Goal: Task Accomplishment & Management: Manage account settings

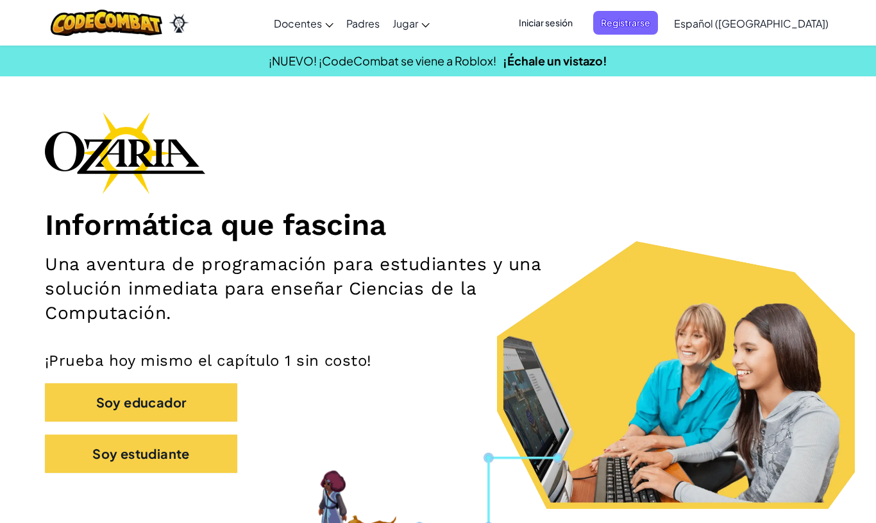
click at [580, 28] on span "Iniciar sesión" at bounding box center [545, 23] width 69 height 24
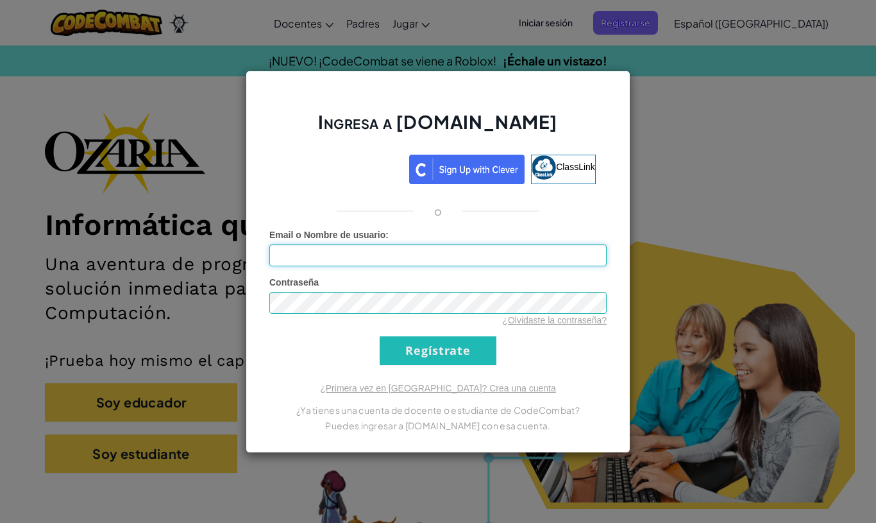
type input "[EMAIL_ADDRESS][DOMAIN_NAME]"
click at [480, 363] on input "Regístrate" at bounding box center [438, 350] width 117 height 29
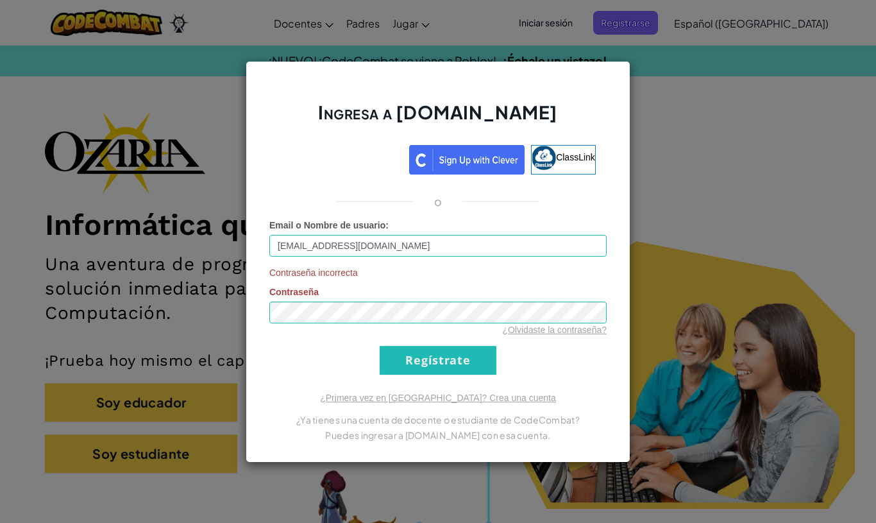
click at [465, 353] on input "Regístrate" at bounding box center [438, 360] width 117 height 29
click at [449, 362] on input "Regístrate" at bounding box center [438, 360] width 117 height 29
click at [462, 349] on input "Regístrate" at bounding box center [438, 360] width 117 height 29
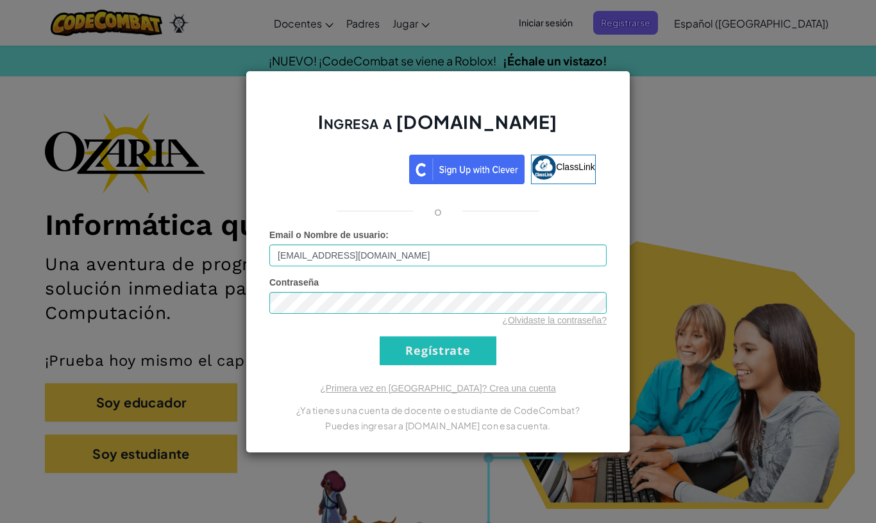
click at [469, 355] on input "Regístrate" at bounding box center [438, 350] width 117 height 29
click at [471, 362] on input "Regístrate" at bounding box center [438, 350] width 117 height 29
click at [471, 351] on input "Regístrate" at bounding box center [438, 350] width 117 height 29
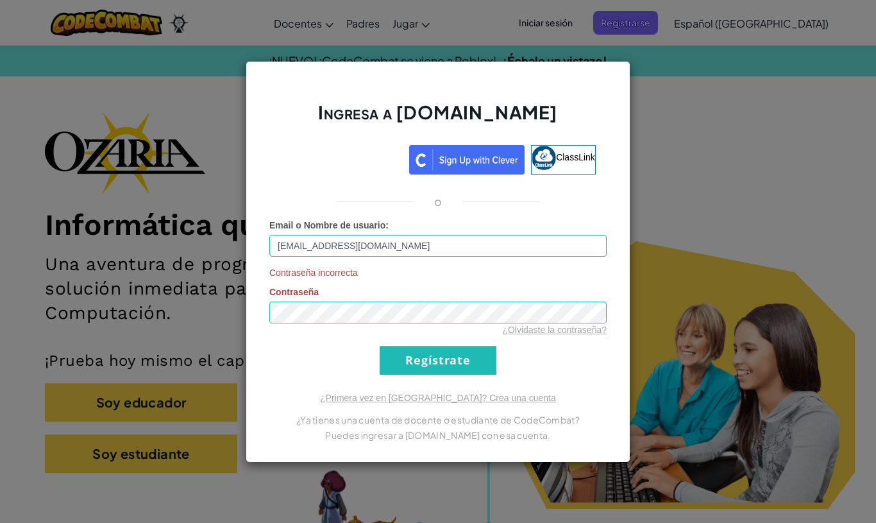
click at [475, 358] on input "Regístrate" at bounding box center [438, 360] width 117 height 29
click at [474, 357] on input "Regístrate" at bounding box center [438, 360] width 117 height 29
click at [477, 352] on input "Regístrate" at bounding box center [438, 360] width 117 height 29
click at [476, 362] on input "Regístrate" at bounding box center [438, 360] width 117 height 29
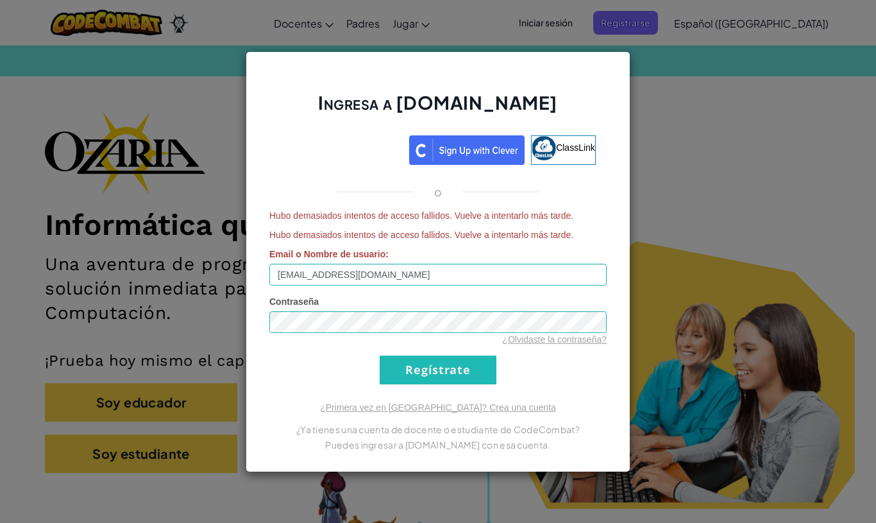
click at [543, 294] on form "Hubo demasiados intentos de acceso fallidos. Vuelve a intentarlo más tarde. Hub…" at bounding box center [437, 296] width 337 height 175
click at [703, 289] on div "Ingresa a [DOMAIN_NAME] ClassLink o Hubo demasiados intentos de acceso fallidos…" at bounding box center [438, 261] width 876 height 523
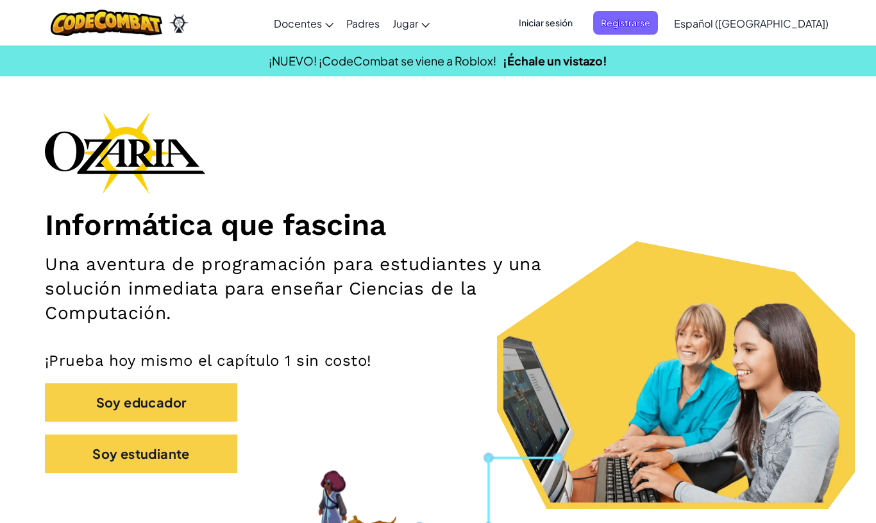
click at [580, 21] on span "Iniciar sesión" at bounding box center [545, 23] width 69 height 24
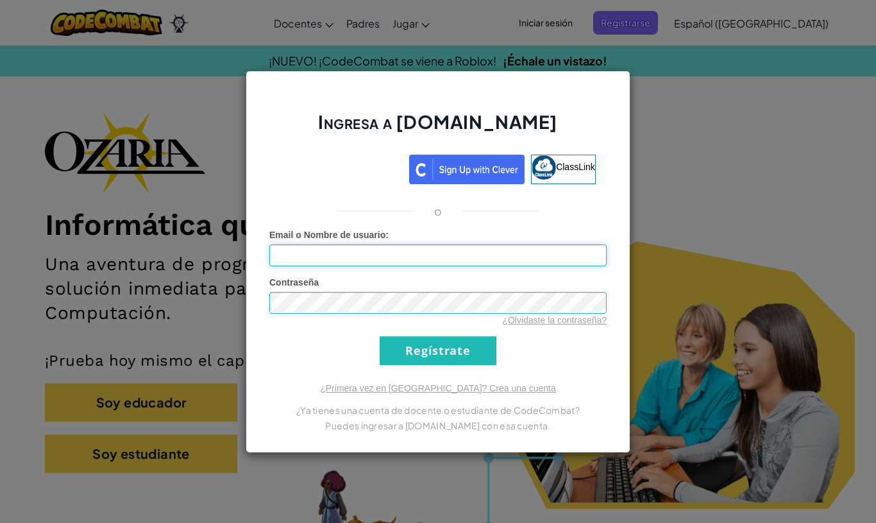
click at [524, 258] on input "Email o Nombre de usuario :" at bounding box center [437, 255] width 337 height 22
type input "[EMAIL_ADDRESS][DOMAIN_NAME]"
click at [455, 352] on input "Regístrate" at bounding box center [438, 350] width 117 height 29
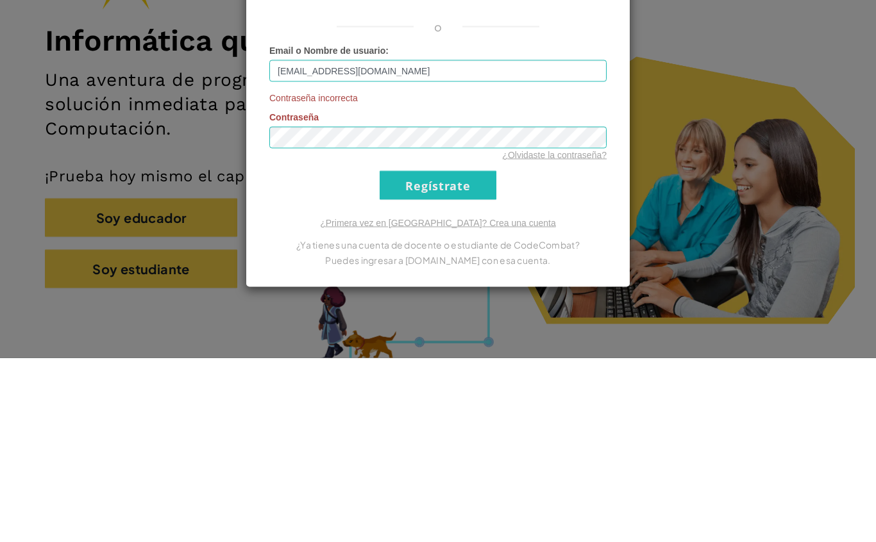
click at [445, 355] on input "Regístrate" at bounding box center [438, 369] width 117 height 29
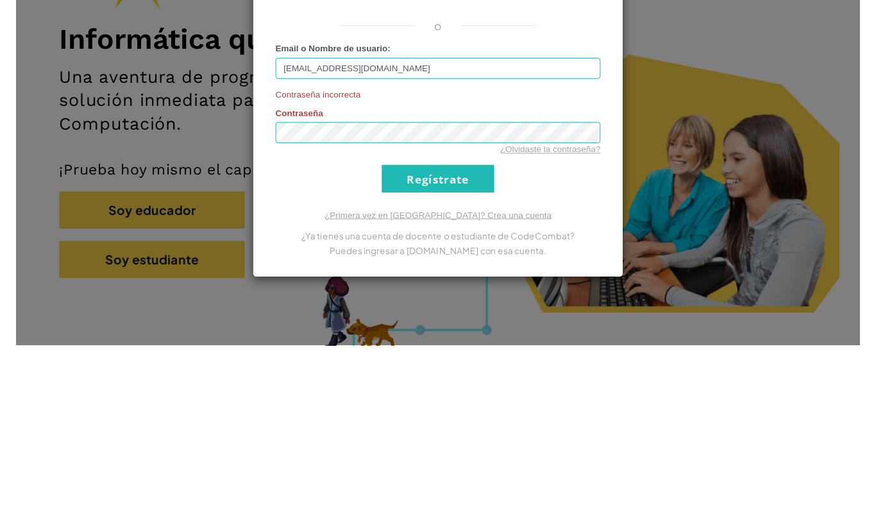
scroll to position [185, 0]
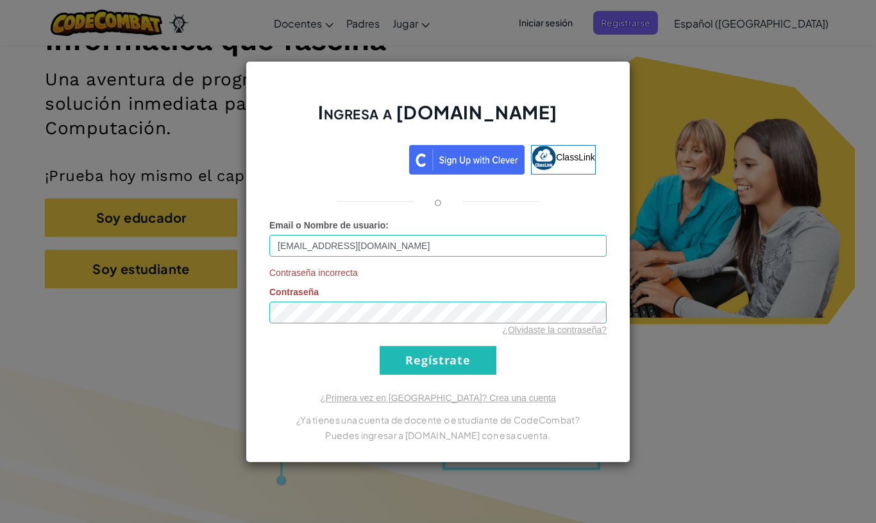
click at [562, 343] on form "Email o Nombre de usuario : [EMAIL_ADDRESS][DOMAIN_NAME] Contraseña incorrecta …" at bounding box center [437, 297] width 337 height 156
click at [678, 251] on div "Ingresa a [DOMAIN_NAME] ClassLink o Email o Nombre de usuario : [EMAIL_ADDRESS]…" at bounding box center [438, 261] width 876 height 523
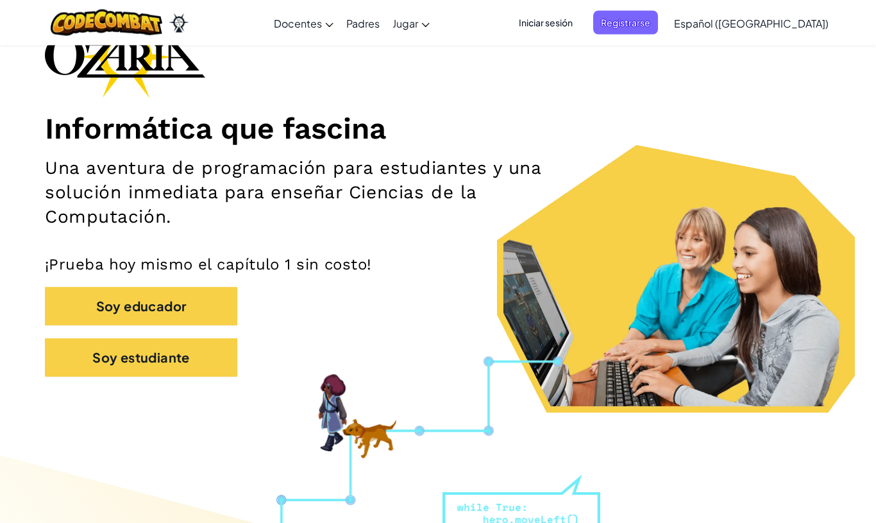
click at [580, 21] on span "Iniciar sesión" at bounding box center [545, 23] width 69 height 24
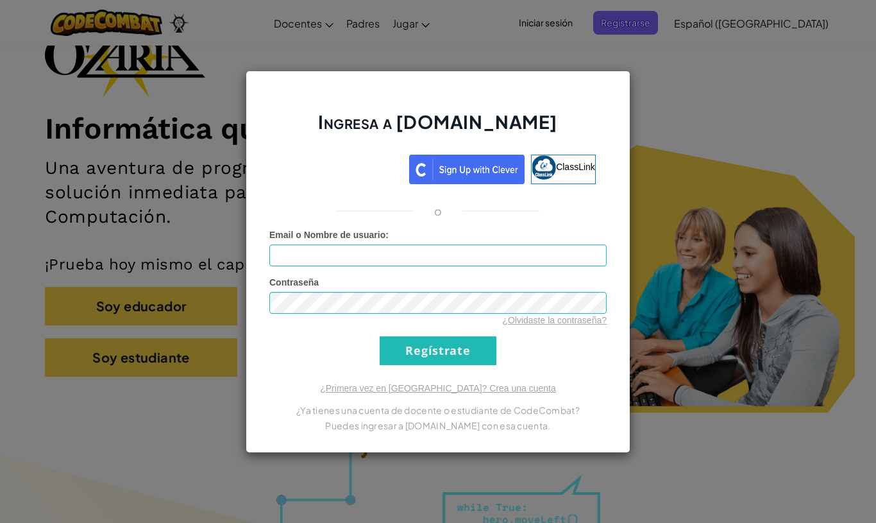
click at [541, 323] on link "¿Olvidaste la contraseña?" at bounding box center [554, 320] width 105 height 10
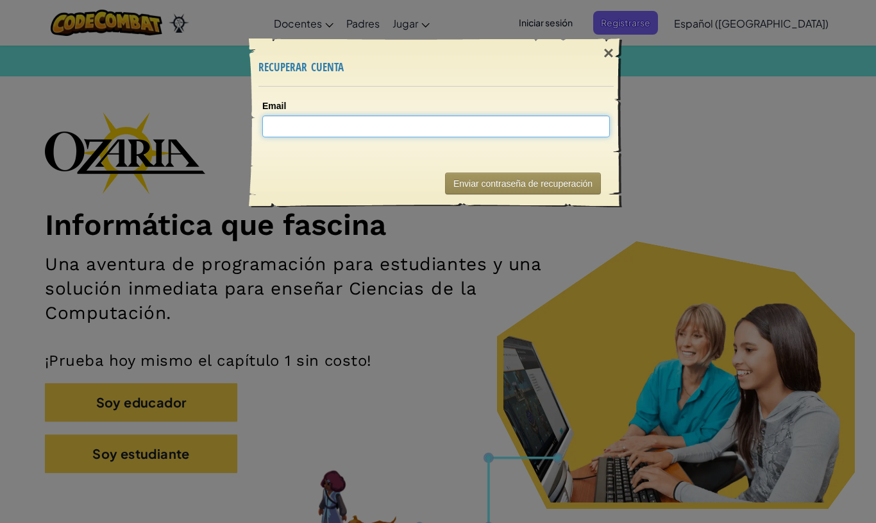
click at [547, 122] on input "Email" at bounding box center [435, 126] width 347 height 22
type input "[EMAIL_ADDRESS][DOMAIN_NAME]"
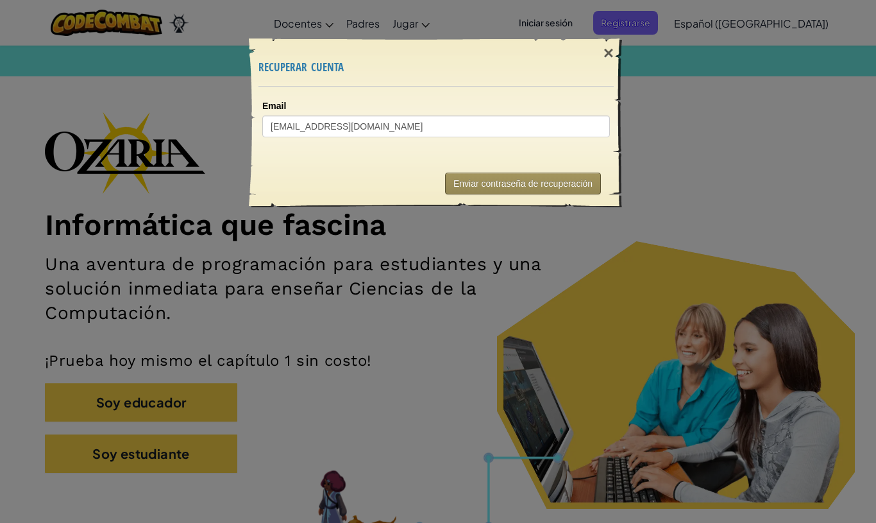
click at [563, 178] on button "Enviar contraseña de recuperación" at bounding box center [523, 183] width 156 height 22
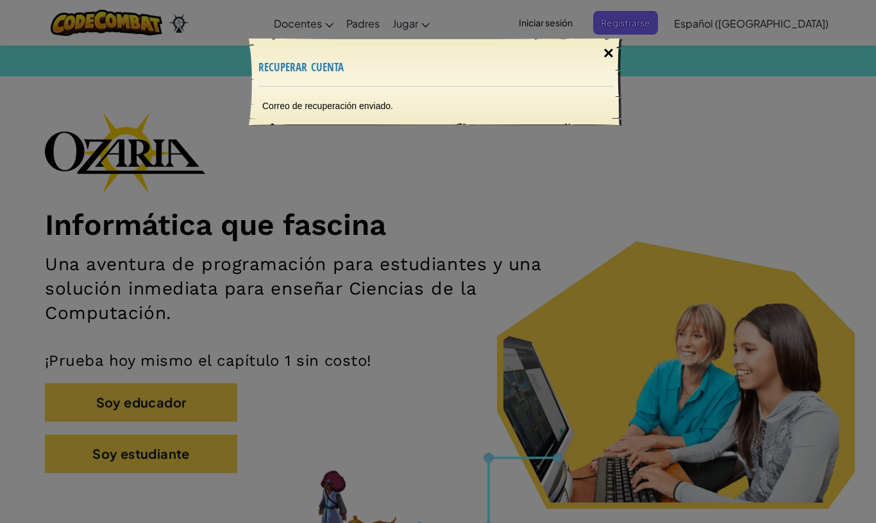
click at [606, 56] on div "×" at bounding box center [608, 53] width 29 height 37
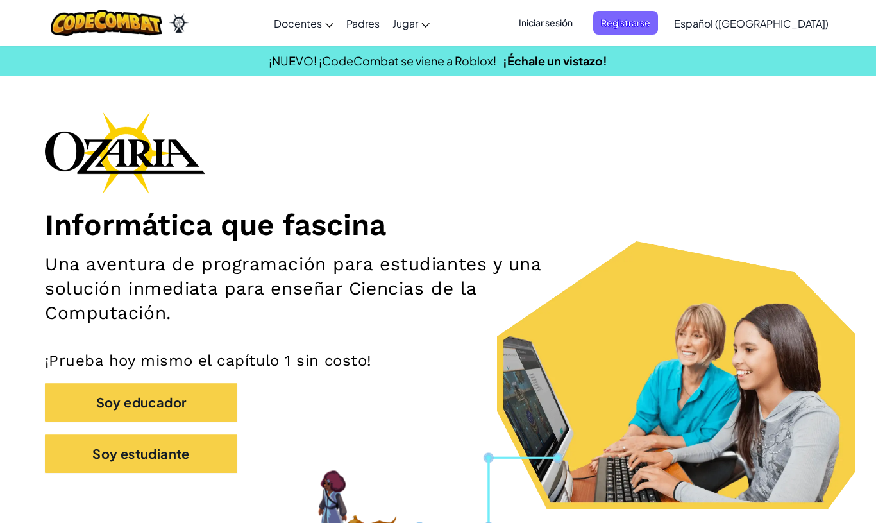
click at [580, 24] on span "Iniciar sesión" at bounding box center [545, 23] width 69 height 24
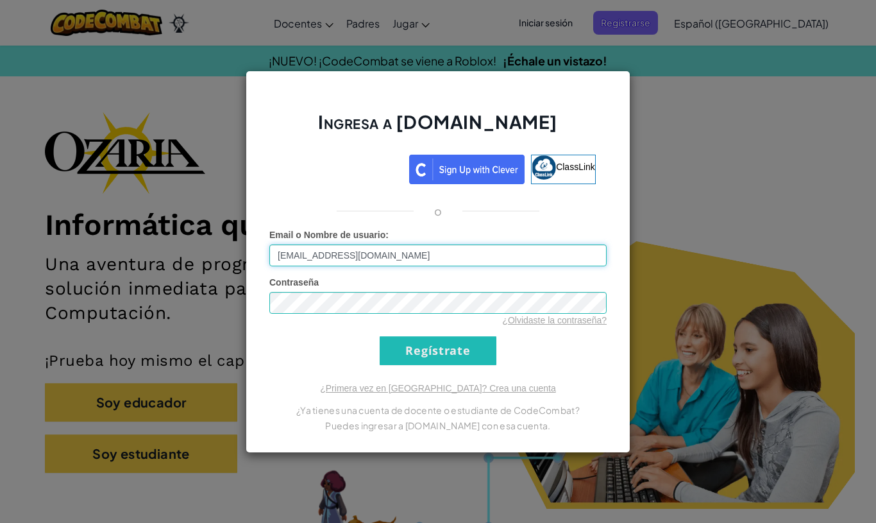
type input "[EMAIL_ADDRESS][DOMAIN_NAME]"
click at [450, 349] on input "Regístrate" at bounding box center [438, 350] width 117 height 29
